Goal: Task Accomplishment & Management: Complete application form

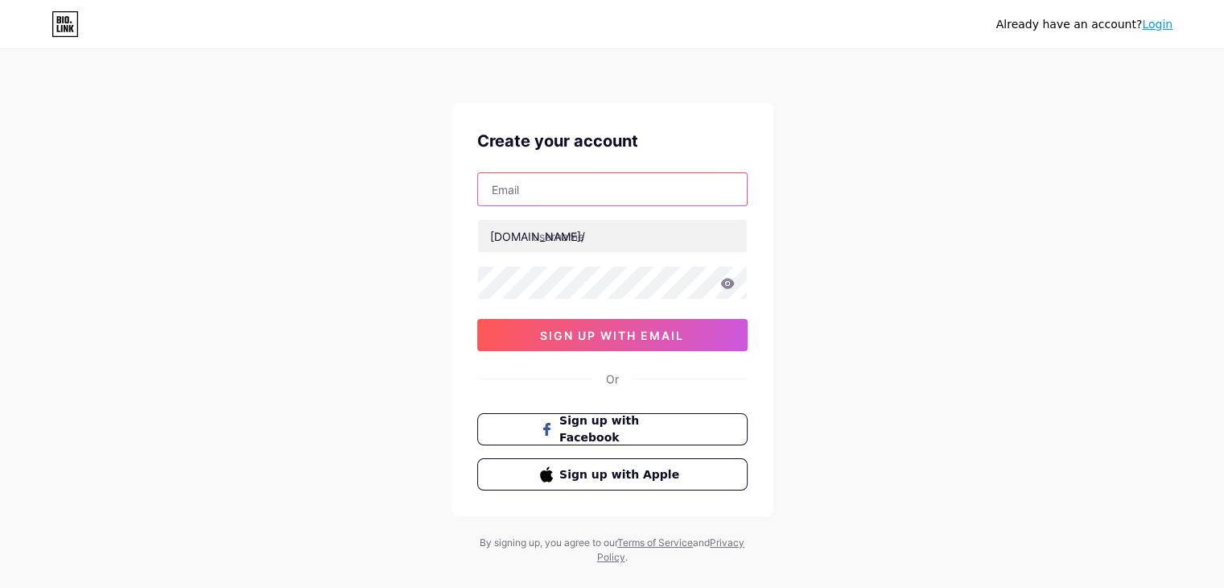
click at [574, 197] on input "text" at bounding box center [612, 189] width 269 height 32
type input "afrujaaktherema99@gmail.com"
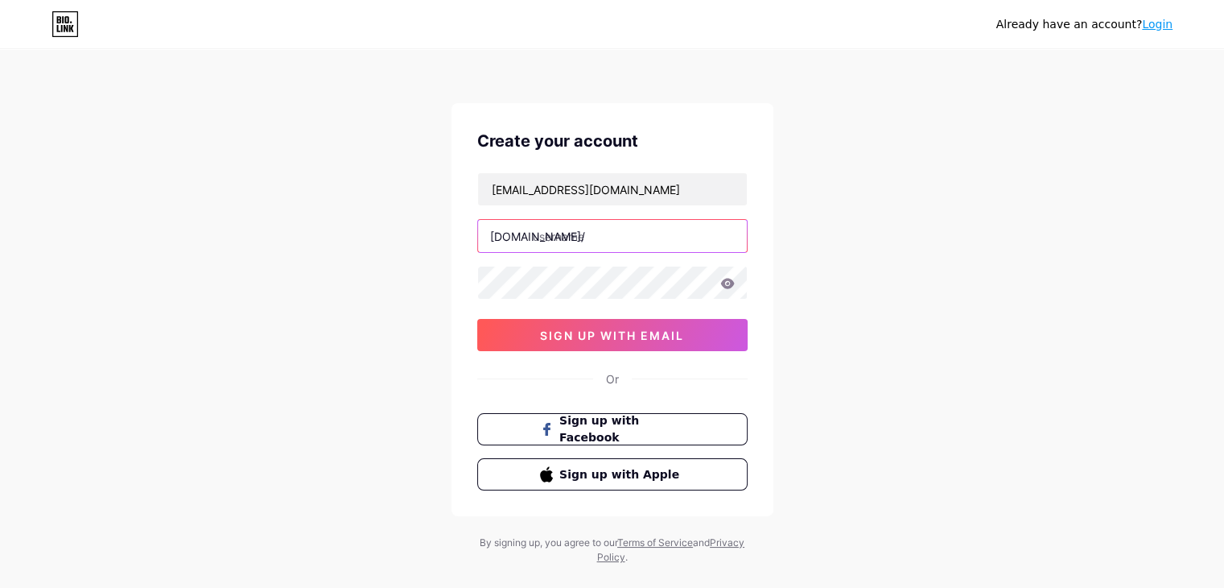
click at [555, 227] on input "text" at bounding box center [612, 236] width 269 height 32
type input "afrujaaktherema"
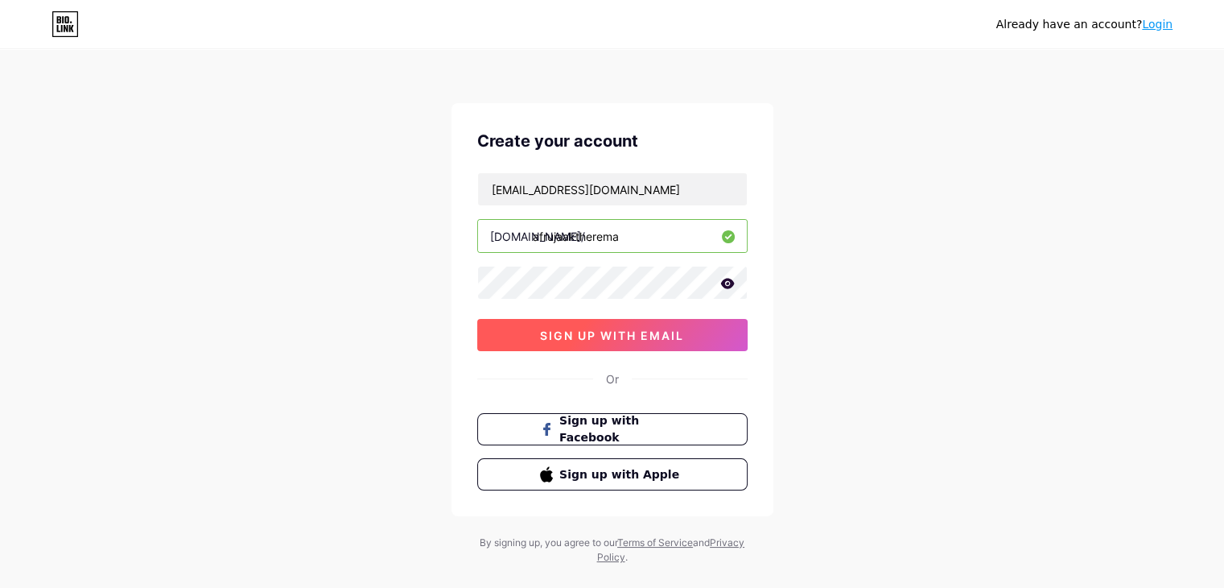
click at [676, 336] on span "sign up with email" at bounding box center [612, 335] width 144 height 14
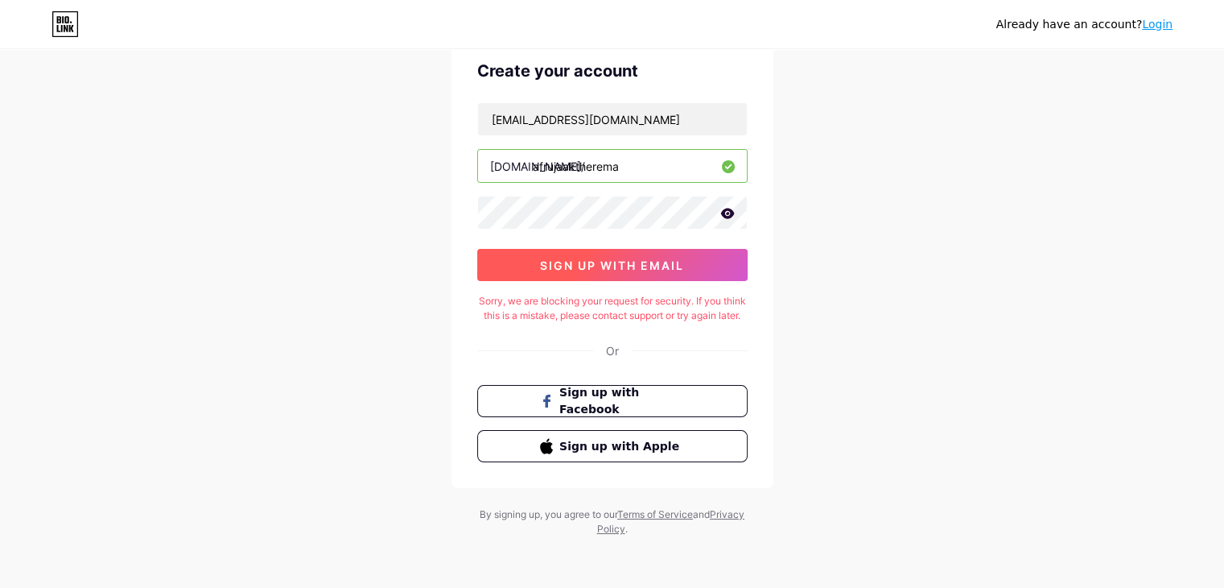
scroll to position [84, 0]
click at [671, 258] on span "sign up with email" at bounding box center [612, 265] width 144 height 14
click at [724, 208] on icon at bounding box center [727, 213] width 14 height 11
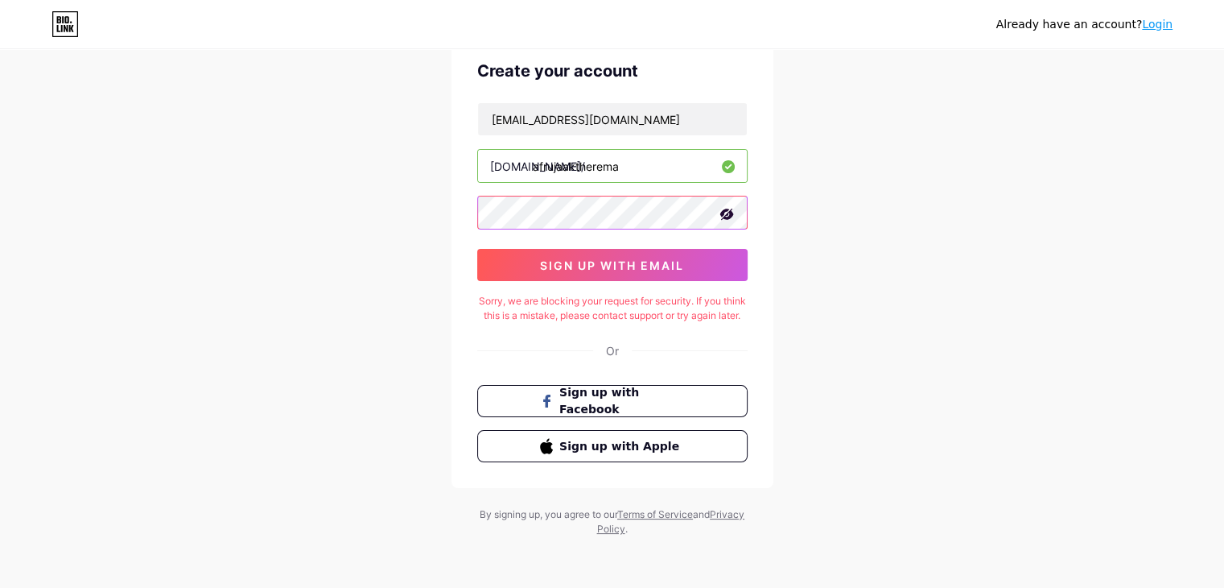
click at [458, 197] on div "Create your account afrujaaktherema99@gmail.com bio.link/ afrujaaktherema sign …" at bounding box center [613, 260] width 322 height 455
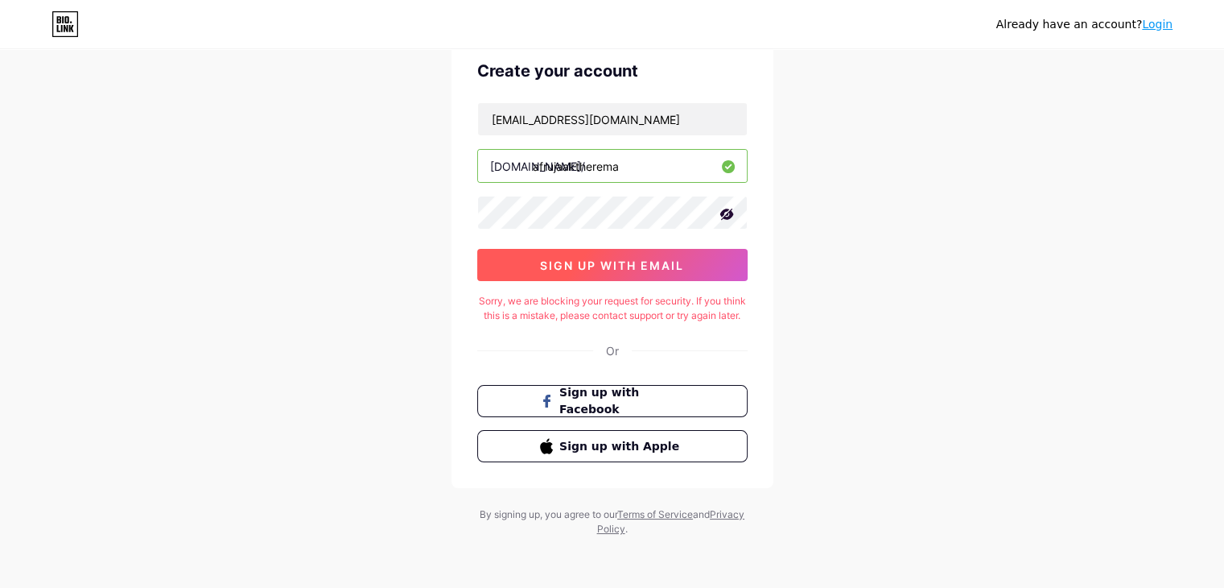
click at [589, 258] on span "sign up with email" at bounding box center [612, 265] width 144 height 14
click at [726, 208] on icon at bounding box center [727, 213] width 14 height 11
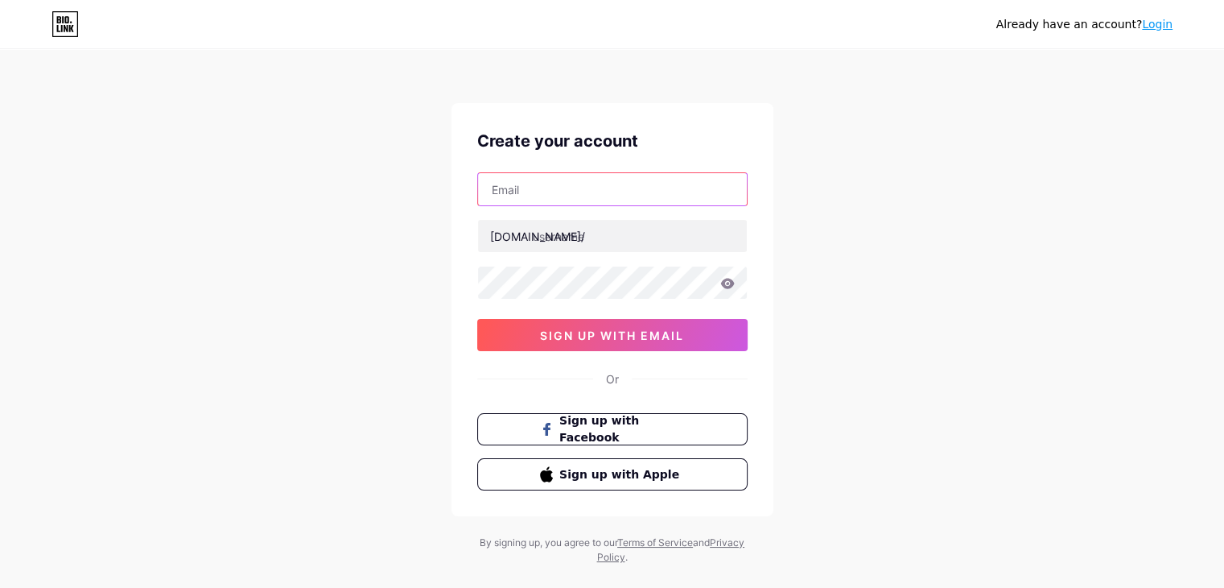
click at [534, 191] on input "text" at bounding box center [612, 189] width 269 height 32
click at [934, 293] on div "Already have an account? Login Create your account [DOMAIN_NAME]/ sign up with …" at bounding box center [612, 308] width 1224 height 616
click at [522, 195] on input "text" at bounding box center [612, 189] width 269 height 32
type input "[EMAIL_ADDRESS][DOMAIN_NAME]"
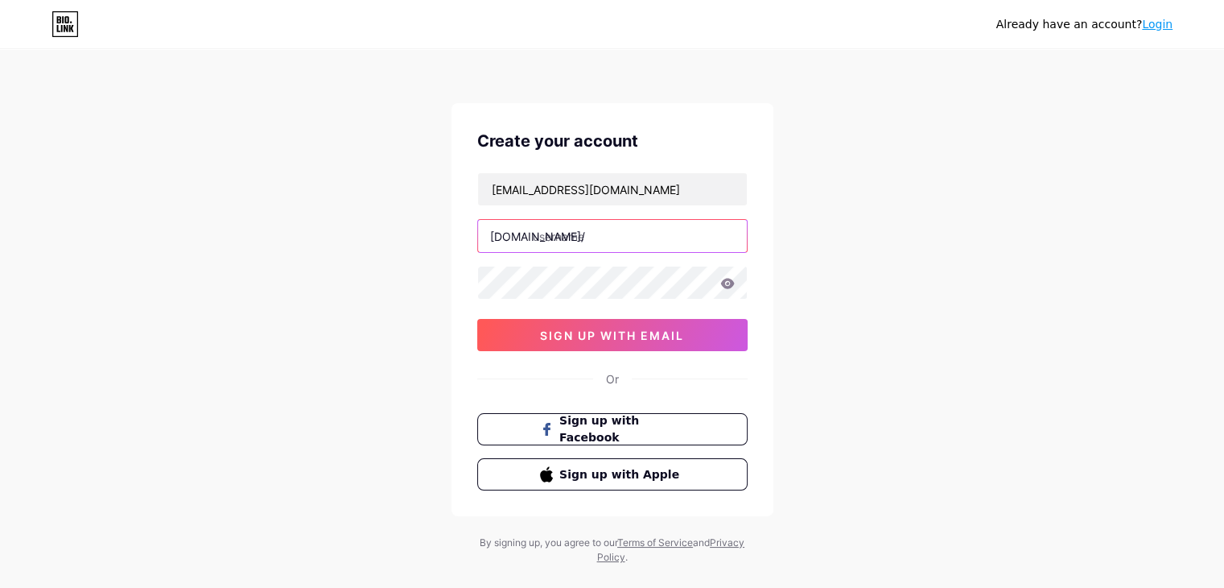
click at [534, 228] on input "text" at bounding box center [612, 236] width 269 height 32
type input "afrujaaktherema"
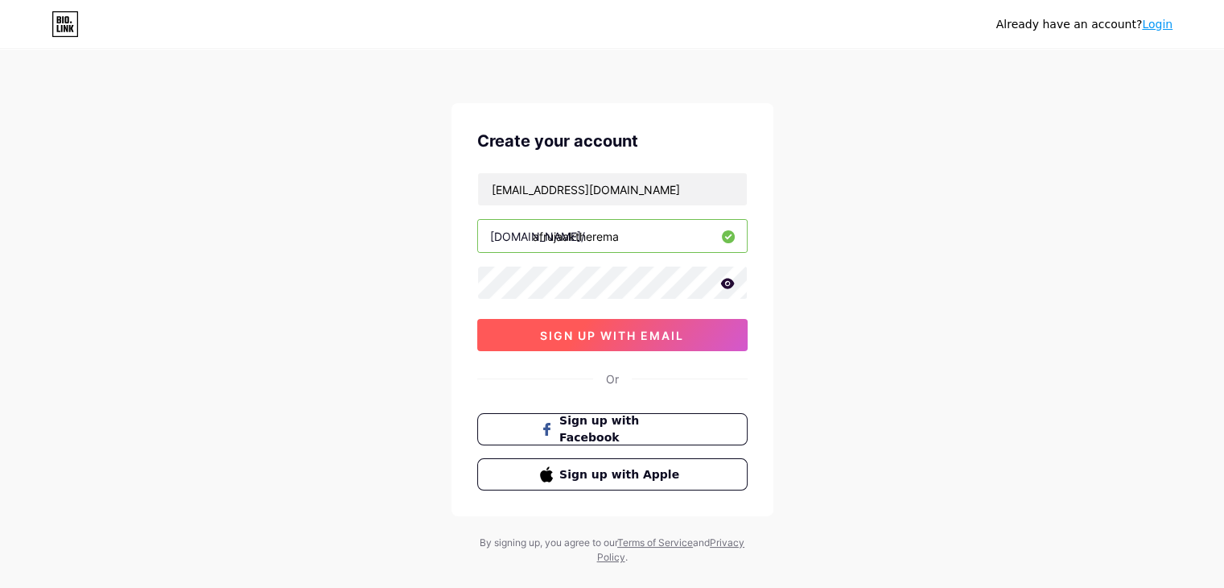
click at [599, 326] on button "sign up with email" at bounding box center [612, 335] width 270 height 32
